Goal: Information Seeking & Learning: Check status

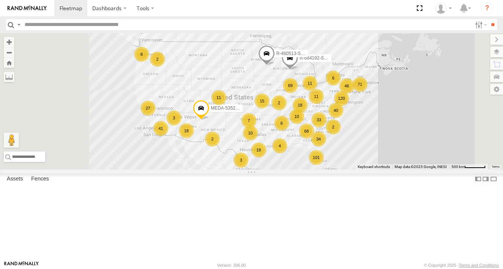
click at [45, 25] on input "text" at bounding box center [246, 24] width 450 height 11
click at [488, 19] on input "**" at bounding box center [492, 24] width 9 height 11
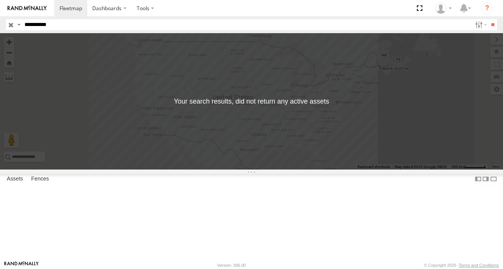
click at [488, 19] on input "**" at bounding box center [492, 24] width 9 height 11
type input "*"
